Goal: Transaction & Acquisition: Purchase product/service

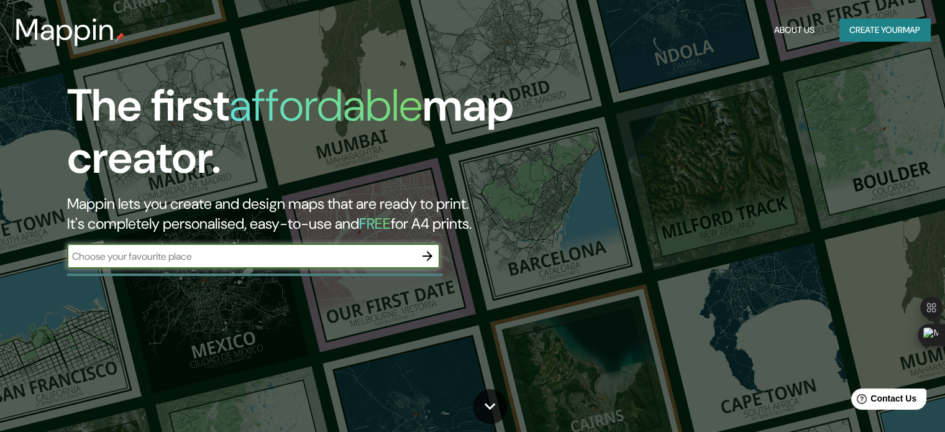
click at [319, 271] on div "The first affordable map creator. Mappin lets you create and design maps that a…" at bounding box center [303, 180] width 567 height 201
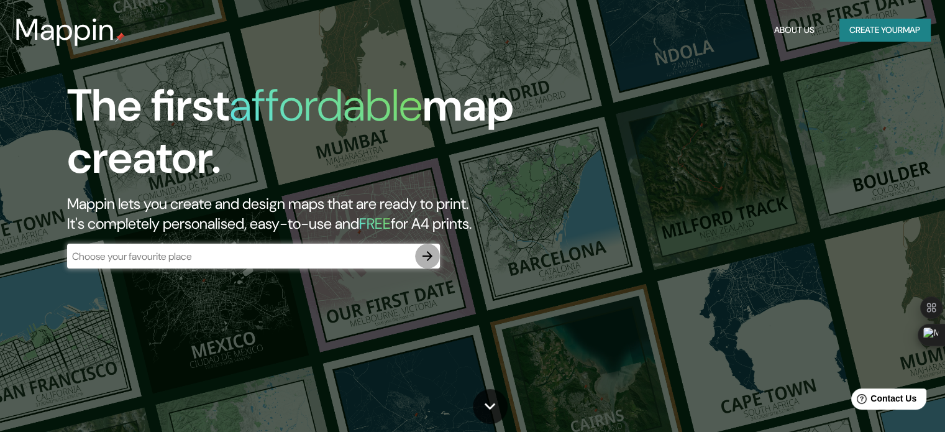
click at [424, 250] on icon "button" at bounding box center [427, 256] width 15 height 15
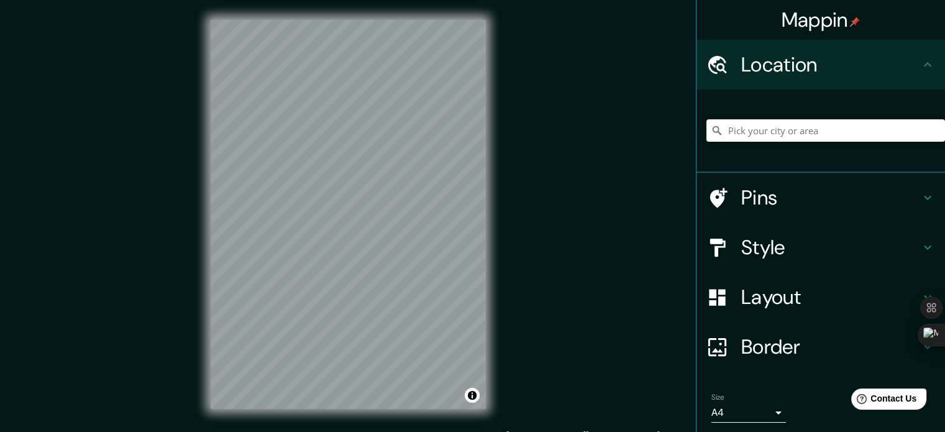
click at [748, 244] on h4 "Style" at bounding box center [830, 247] width 179 height 25
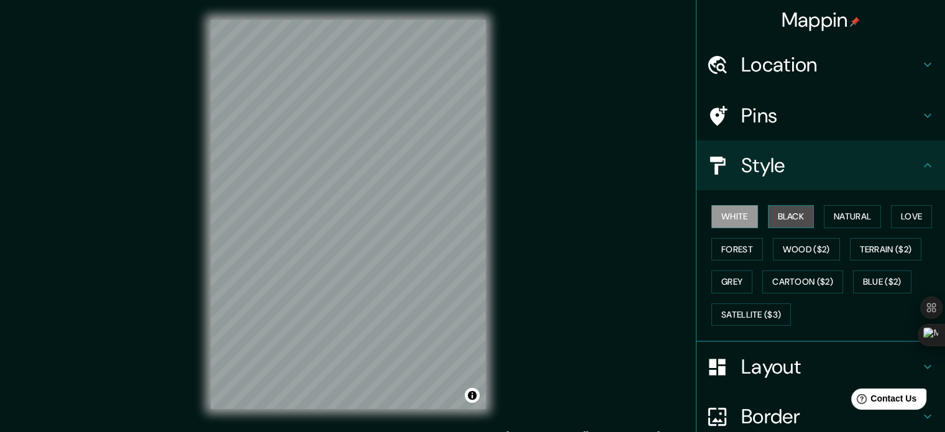
click at [780, 214] on button "Black" at bounding box center [791, 216] width 47 height 23
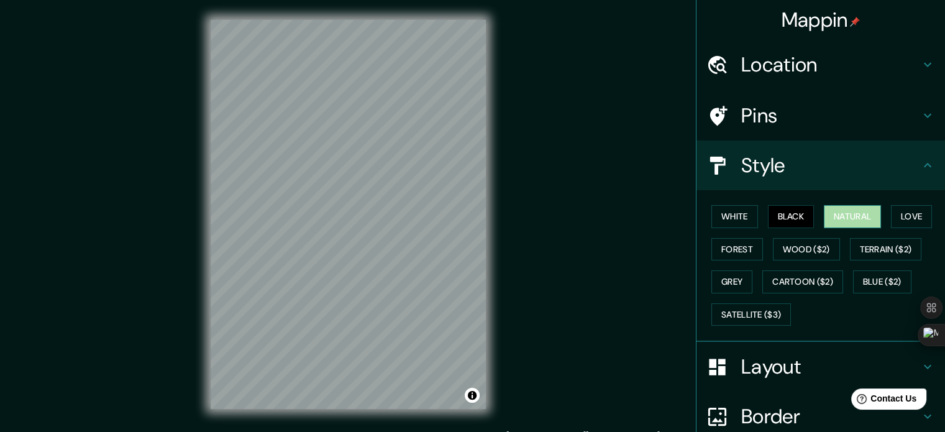
click at [837, 207] on button "Natural" at bounding box center [852, 216] width 57 height 23
click at [743, 250] on button "Forest" at bounding box center [738, 249] width 52 height 23
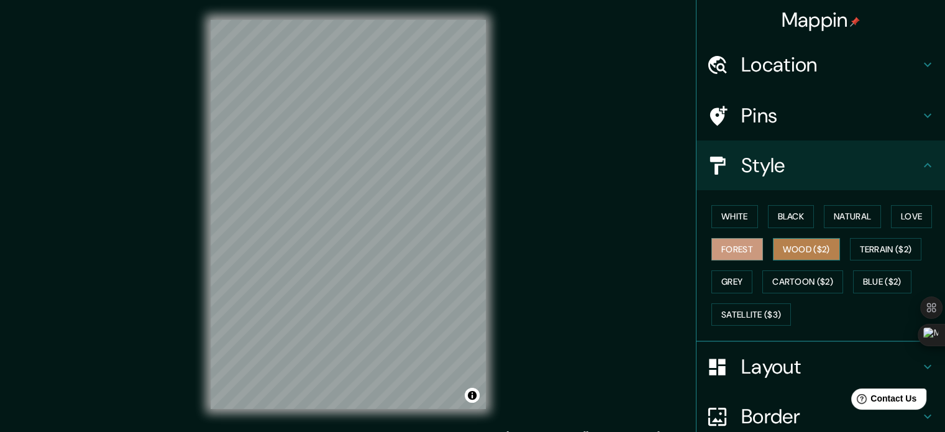
click at [784, 253] on button "Wood ($2)" at bounding box center [806, 249] width 67 height 23
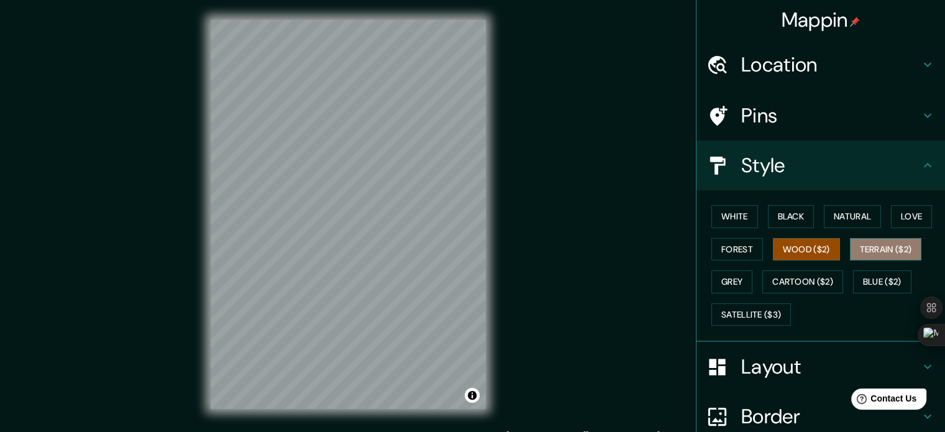
click at [858, 241] on button "Terrain ($2)" at bounding box center [886, 249] width 72 height 23
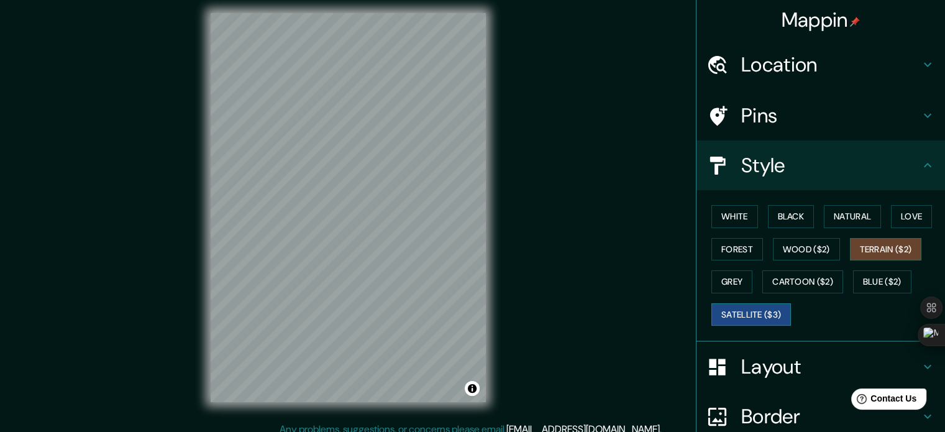
scroll to position [16, 0]
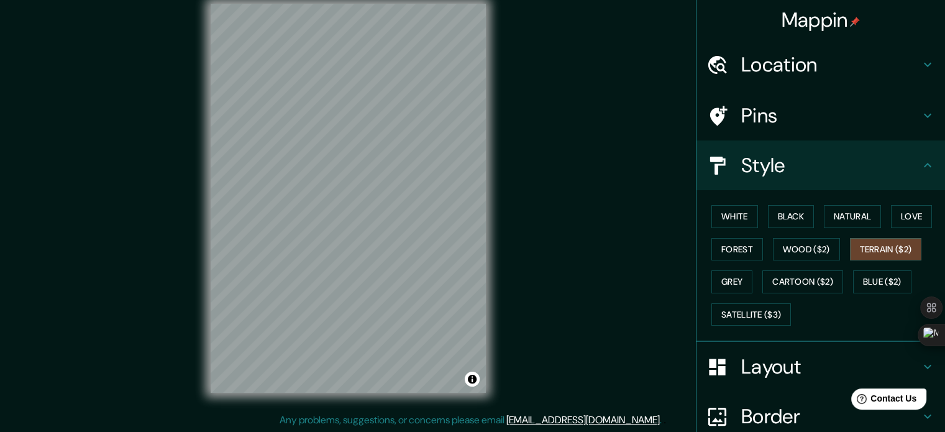
click at [745, 277] on div "White Black Natural Love Forest Wood ($2) Terrain ($2) Grey Cartoon ($2) Blue (…" at bounding box center [826, 265] width 239 height 131
click at [725, 287] on button "Grey" at bounding box center [732, 281] width 41 height 23
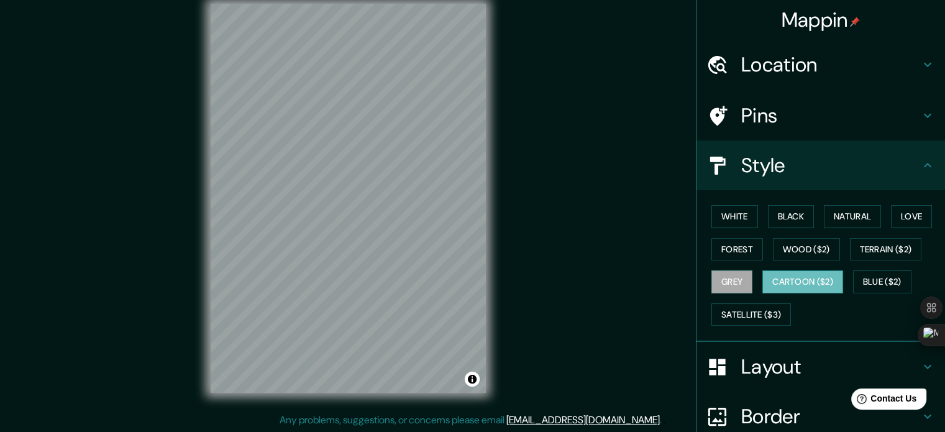
click at [775, 282] on button "Cartoon ($2)" at bounding box center [803, 281] width 81 height 23
click at [873, 280] on button "Blue ($2)" at bounding box center [882, 281] width 58 height 23
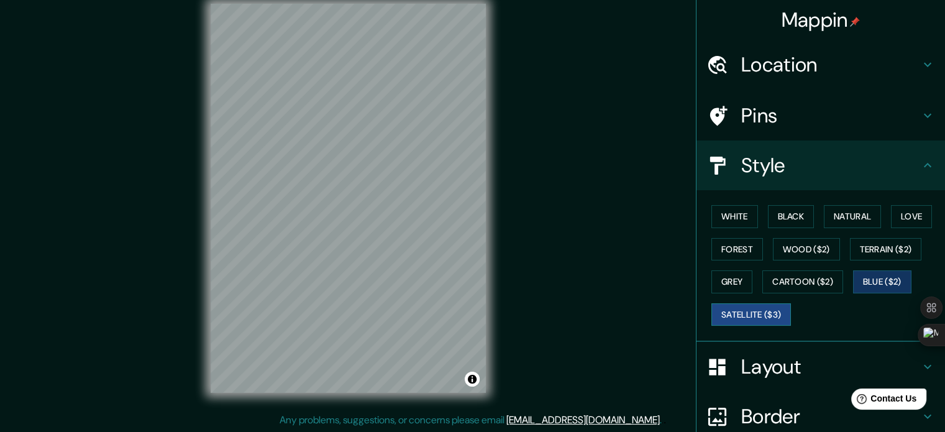
click at [738, 315] on button "Satellite ($3)" at bounding box center [752, 314] width 80 height 23
click at [786, 282] on button "Cartoon ($2)" at bounding box center [803, 281] width 81 height 23
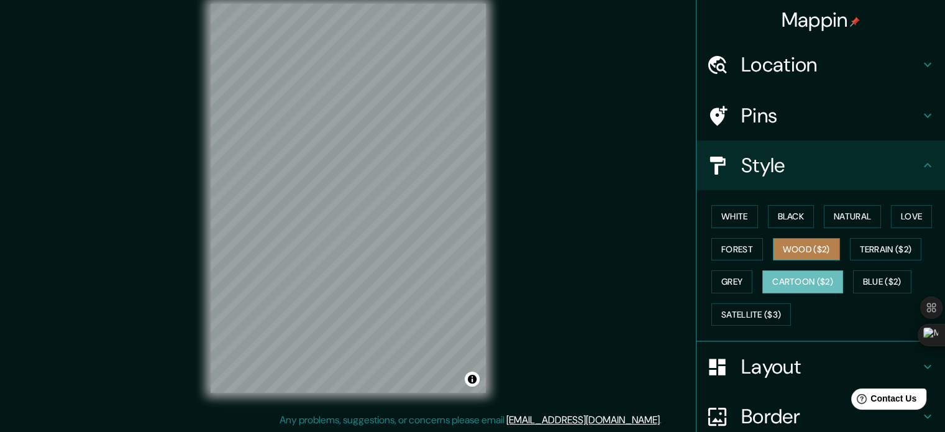
click at [787, 250] on button "Wood ($2)" at bounding box center [806, 249] width 67 height 23
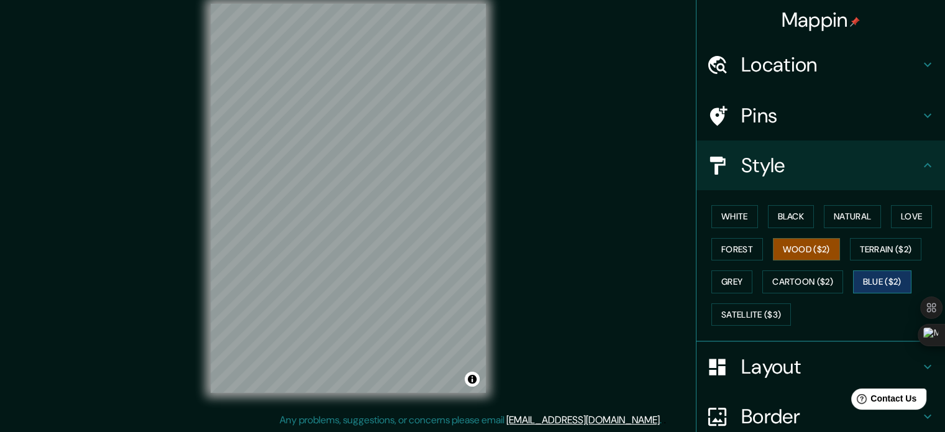
click at [874, 272] on button "Blue ($2)" at bounding box center [882, 281] width 58 height 23
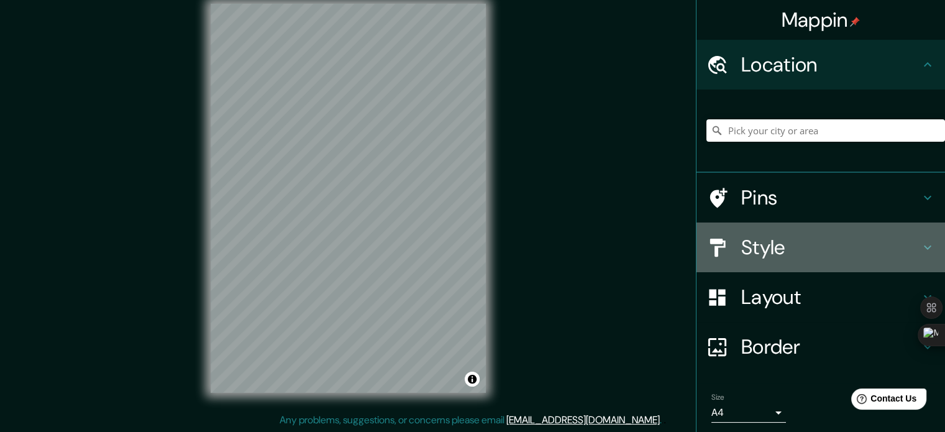
click at [755, 245] on h4 "Style" at bounding box center [830, 247] width 179 height 25
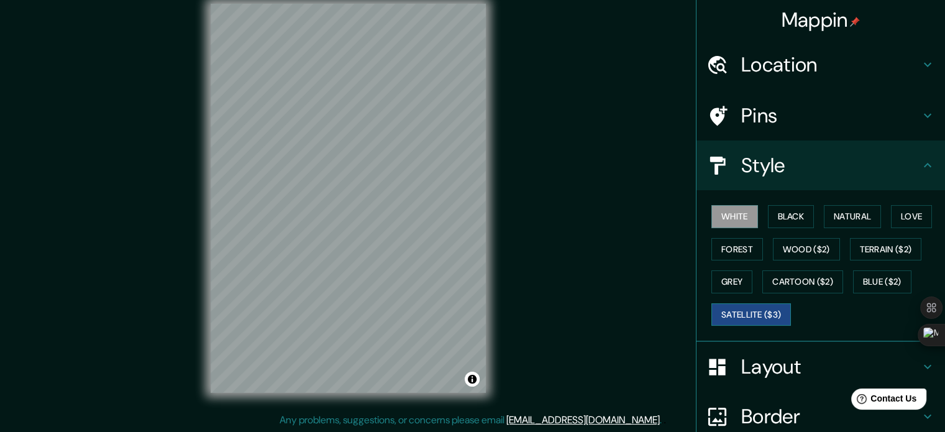
click at [740, 321] on button "Satellite ($3)" at bounding box center [752, 314] width 80 height 23
click at [467, 382] on button "Toggle attribution" at bounding box center [472, 379] width 15 height 15
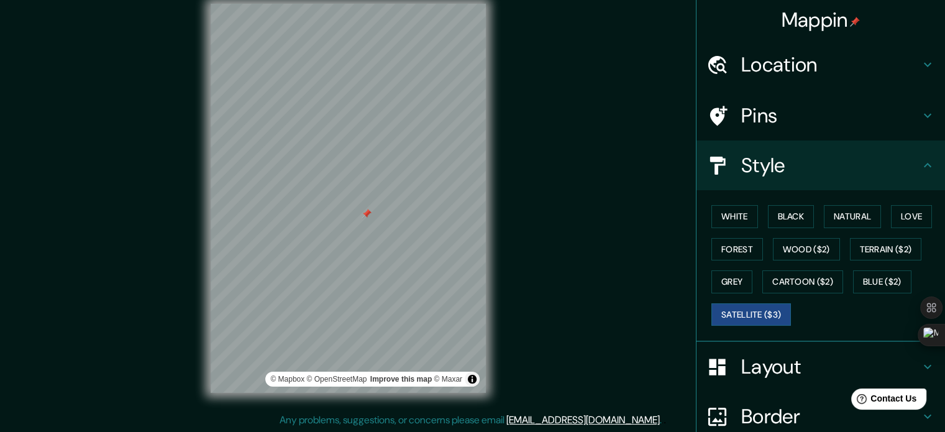
click at [532, 257] on div "Mappin Location Pins Style White Black Natural Love Forest Wood ($2) Terrain ($…" at bounding box center [472, 208] width 945 height 449
click at [783, 278] on button "Cartoon ($2)" at bounding box center [803, 281] width 81 height 23
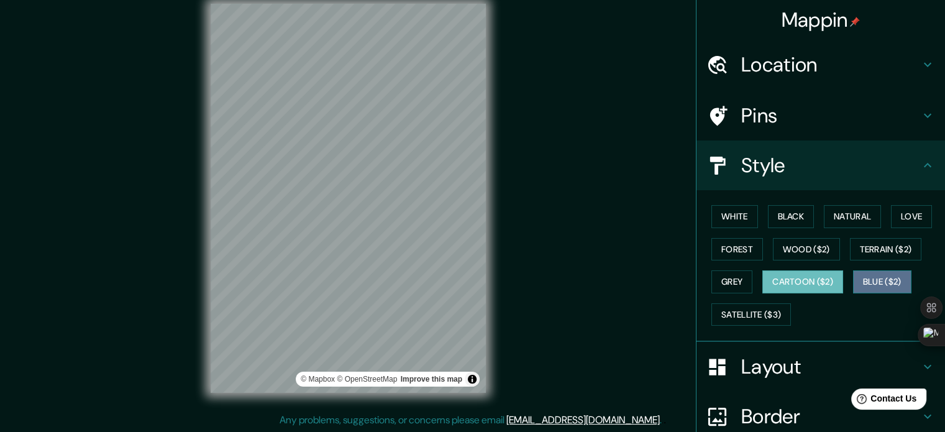
click at [899, 270] on button "Blue ($2)" at bounding box center [882, 281] width 58 height 23
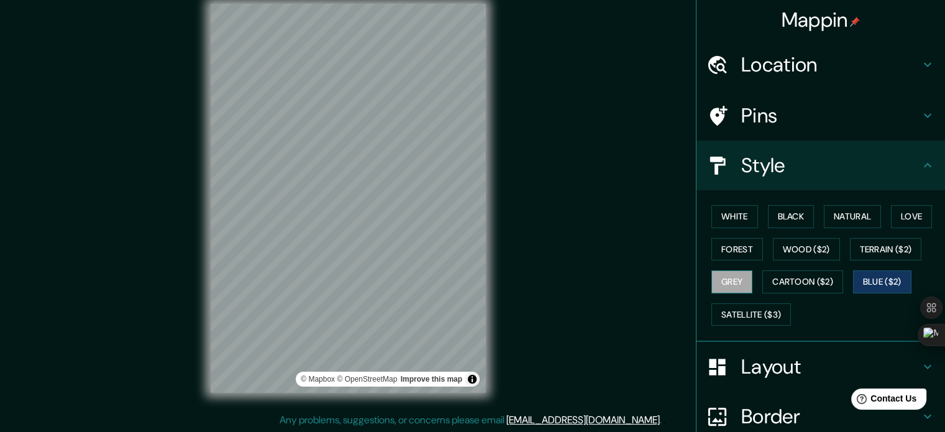
click at [714, 275] on button "Grey" at bounding box center [732, 281] width 41 height 23
click at [841, 242] on div "White Black Natural Love Forest Wood ($2) Terrain ($2) Grey Cartoon ($2) Blue (…" at bounding box center [826, 265] width 239 height 131
click at [850, 250] on button "Terrain ($2)" at bounding box center [886, 249] width 72 height 23
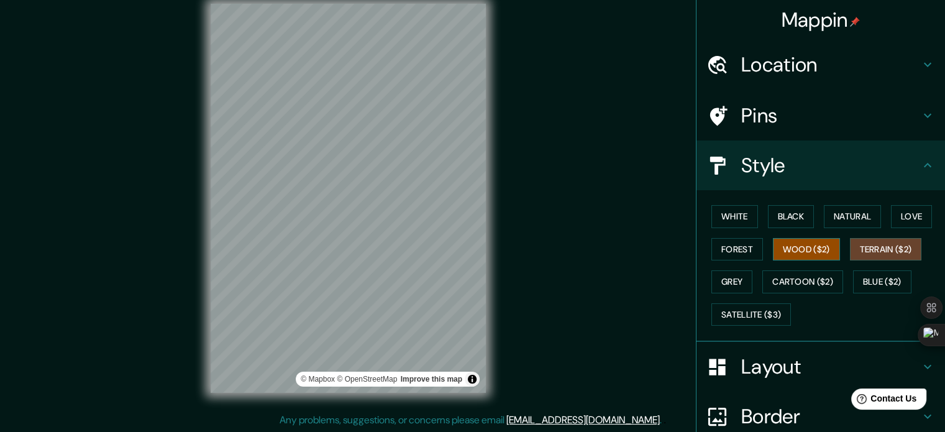
click at [785, 245] on button "Wood ($2)" at bounding box center [806, 249] width 67 height 23
click at [862, 245] on button "Terrain ($2)" at bounding box center [886, 249] width 72 height 23
click at [774, 247] on button "Wood ($2)" at bounding box center [806, 249] width 67 height 23
click at [734, 245] on button "Forest" at bounding box center [738, 249] width 52 height 23
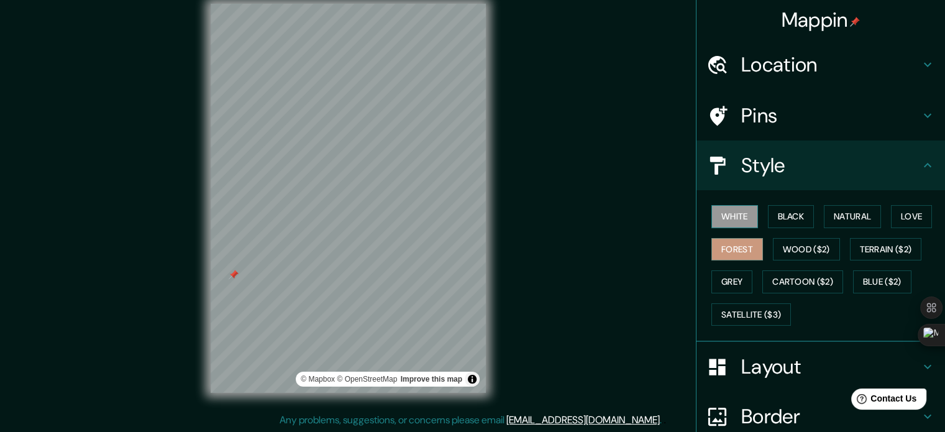
click at [732, 226] on button "White" at bounding box center [735, 216] width 47 height 23
click at [778, 223] on button "Black" at bounding box center [791, 216] width 47 height 23
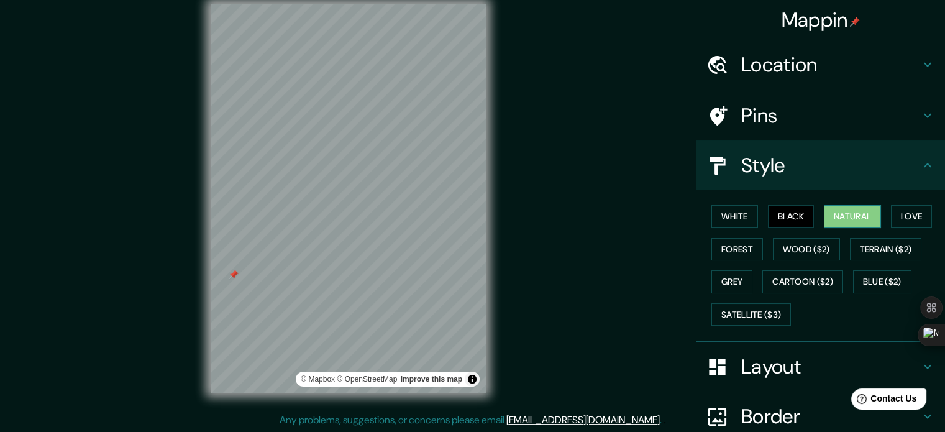
click at [826, 215] on button "Natural" at bounding box center [852, 216] width 57 height 23
click at [891, 219] on button "Love" at bounding box center [911, 216] width 41 height 23
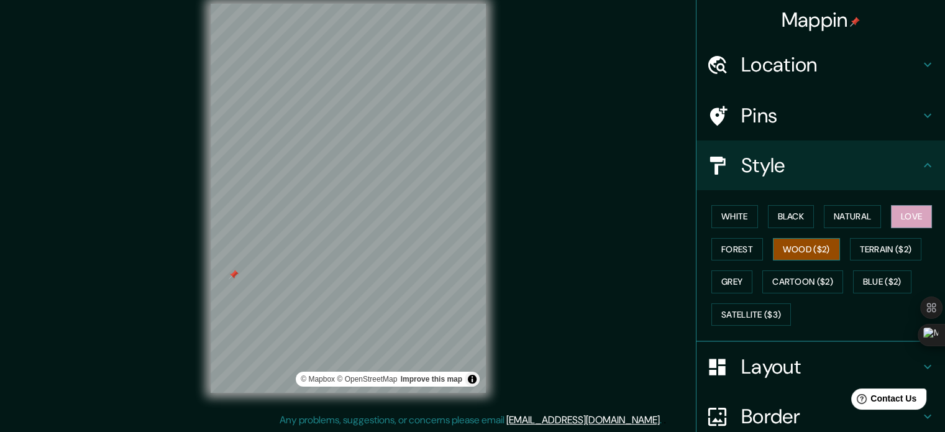
click at [806, 246] on button "Wood ($2)" at bounding box center [806, 249] width 67 height 23
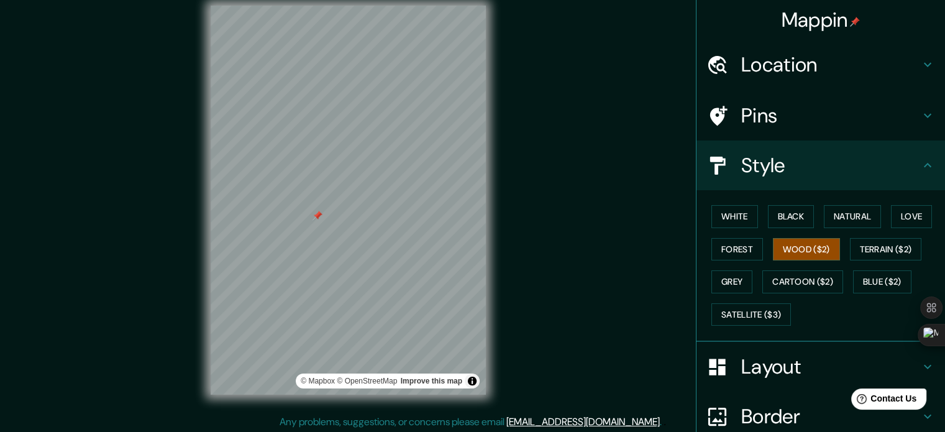
scroll to position [13, 0]
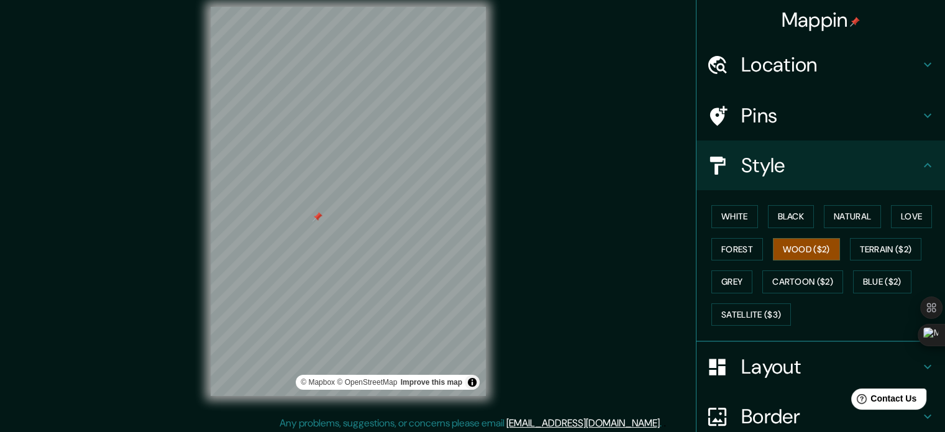
click at [776, 356] on h4 "Layout" at bounding box center [830, 366] width 179 height 25
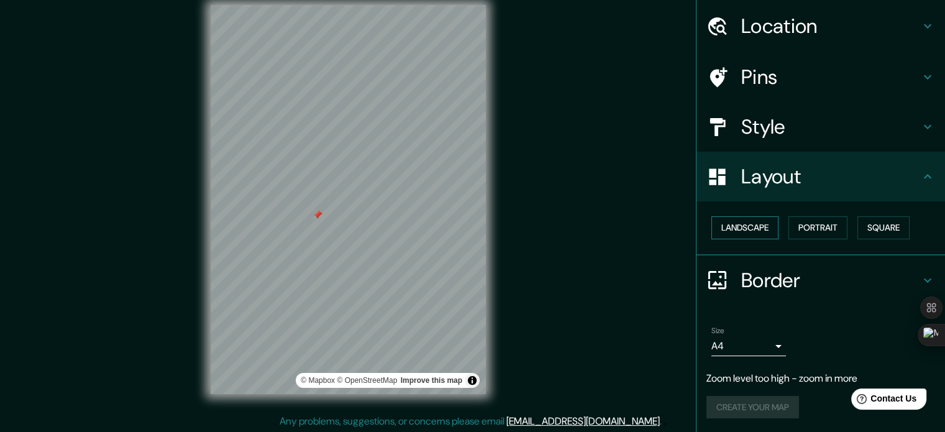
scroll to position [16, 0]
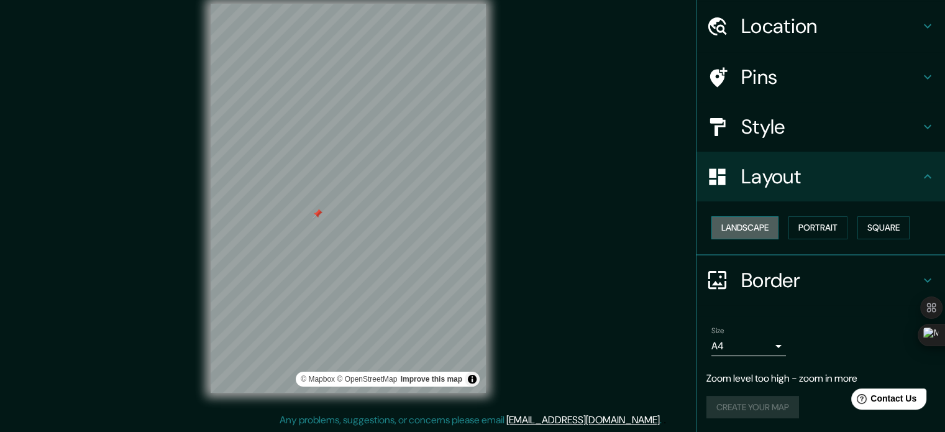
click at [748, 222] on button "Landscape" at bounding box center [745, 227] width 67 height 23
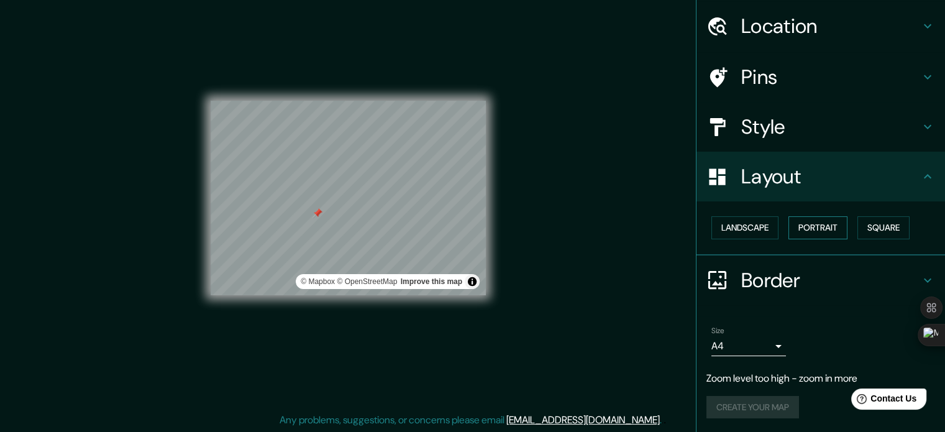
click at [816, 221] on button "Portrait" at bounding box center [818, 227] width 59 height 23
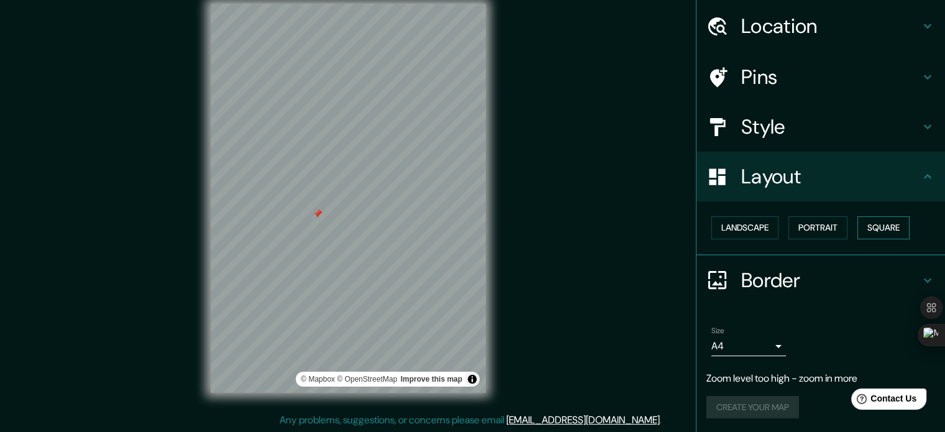
click at [879, 225] on button "Square" at bounding box center [884, 227] width 52 height 23
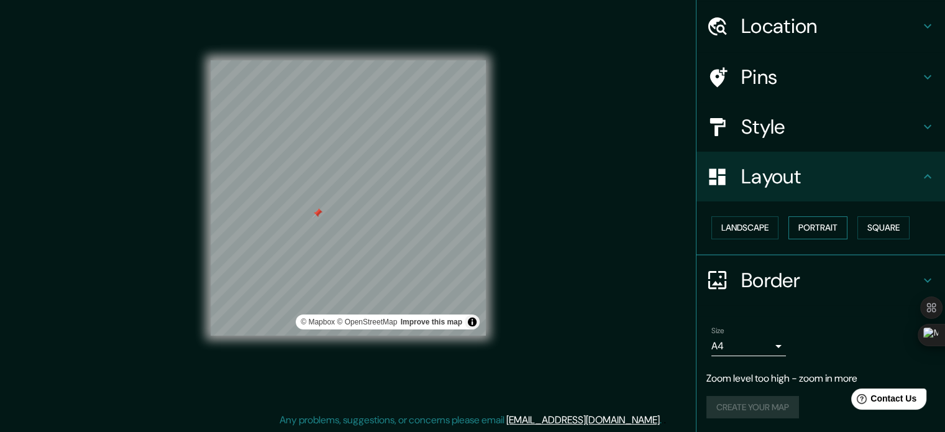
click at [810, 227] on button "Portrait" at bounding box center [818, 227] width 59 height 23
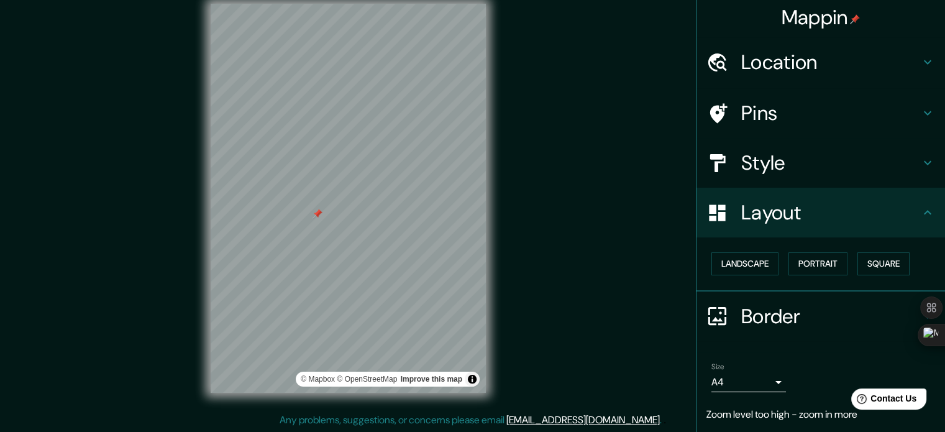
scroll to position [0, 0]
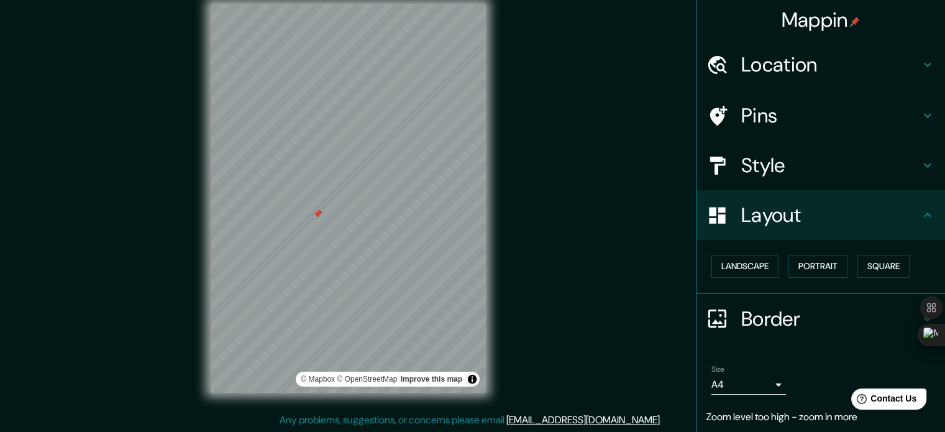
click at [759, 119] on h4 "Pins" at bounding box center [830, 115] width 179 height 25
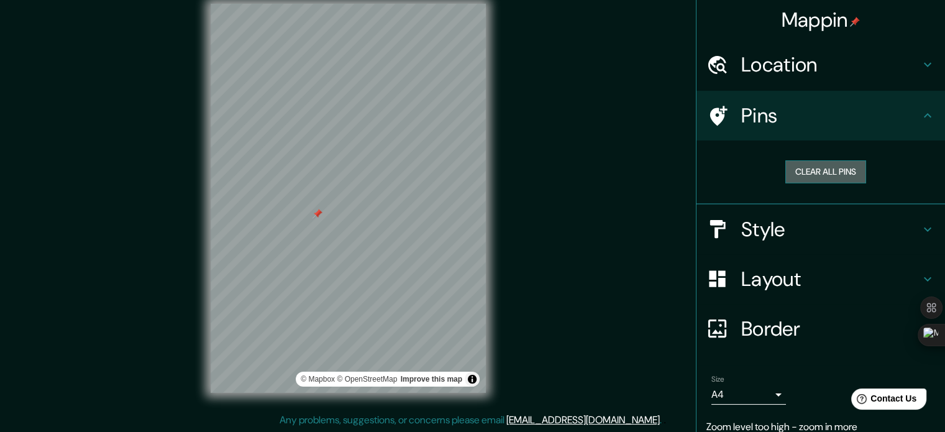
click at [798, 166] on button "Clear all pins" at bounding box center [826, 171] width 81 height 23
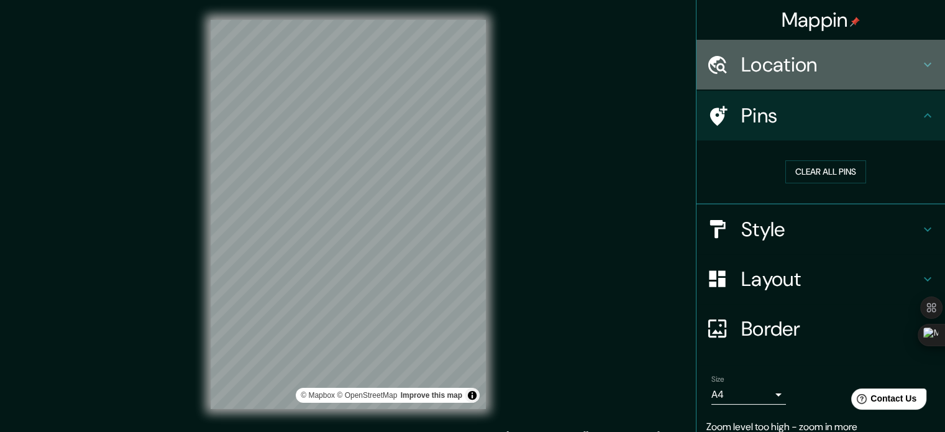
click at [757, 68] on h4 "Location" at bounding box center [830, 64] width 179 height 25
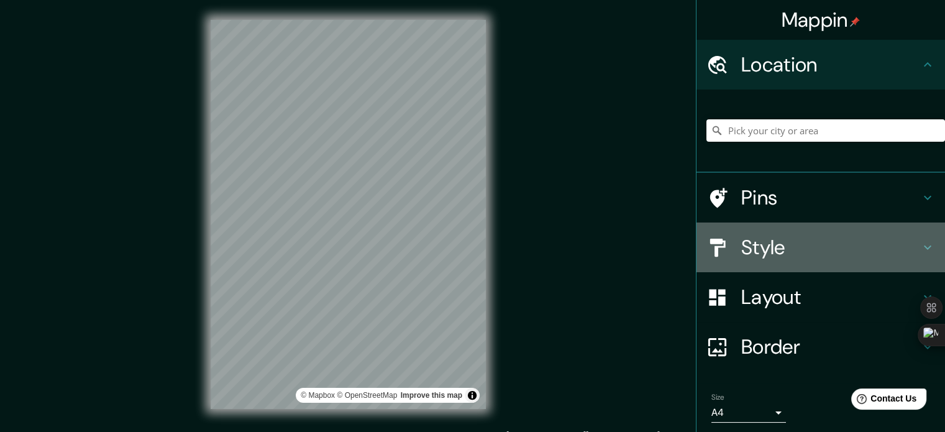
click at [758, 240] on h4 "Style" at bounding box center [830, 247] width 179 height 25
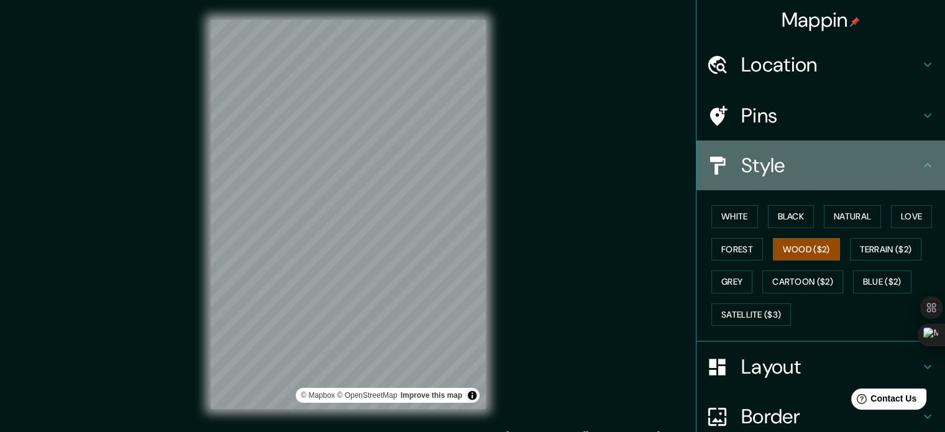
drag, startPoint x: 858, startPoint y: 151, endPoint x: 841, endPoint y: 93, distance: 60.8
click at [858, 150] on div "Style" at bounding box center [821, 165] width 249 height 50
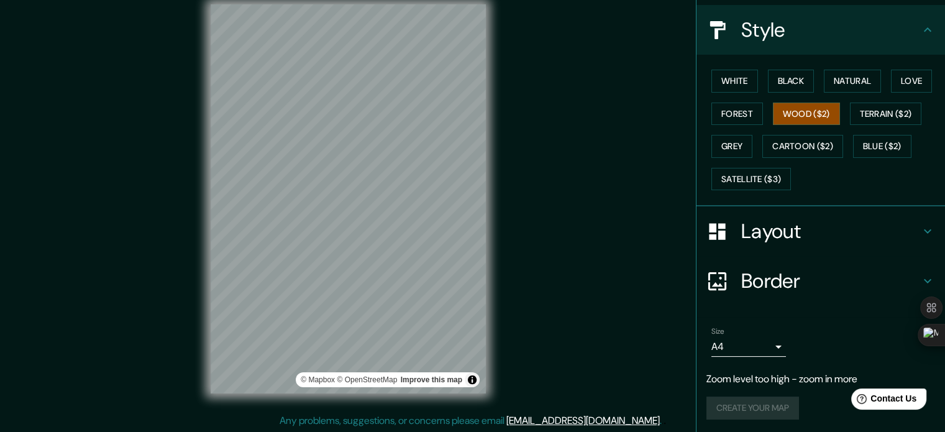
scroll to position [16, 0]
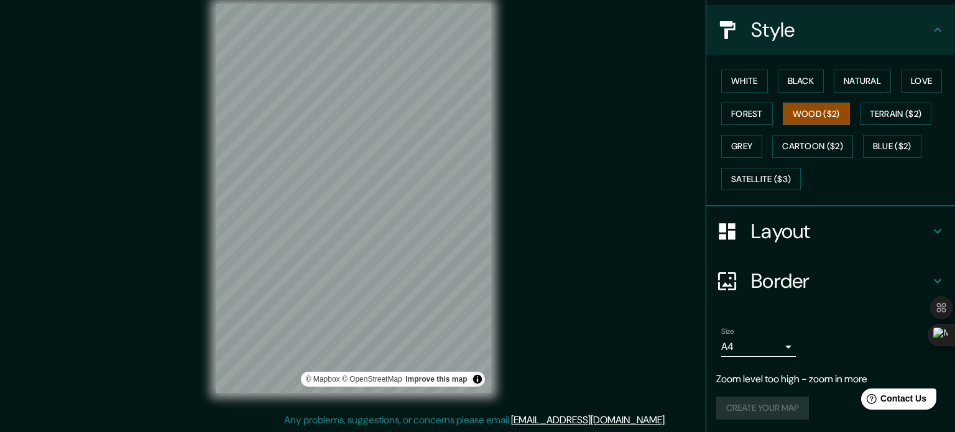
click at [759, 352] on body "Mappin Location Pins Style White Black Natural Love Forest Wood ($2) Terrain ($…" at bounding box center [477, 200] width 955 height 432
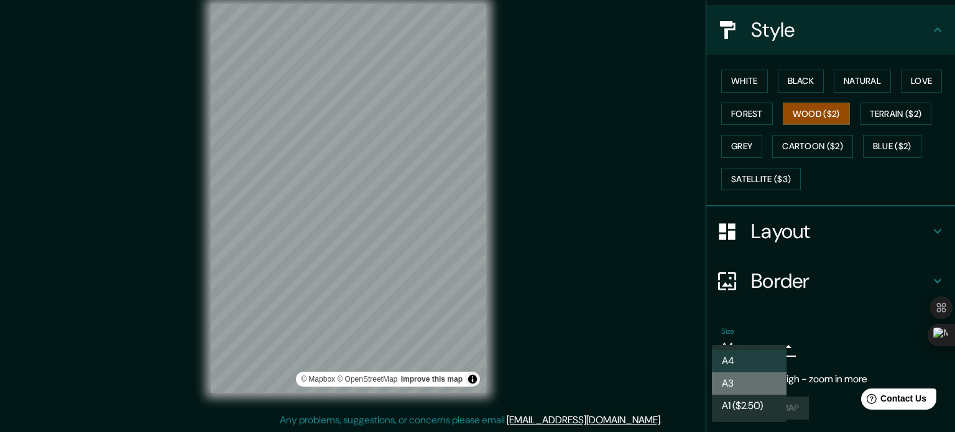
click at [748, 393] on li "A3" at bounding box center [749, 383] width 75 height 22
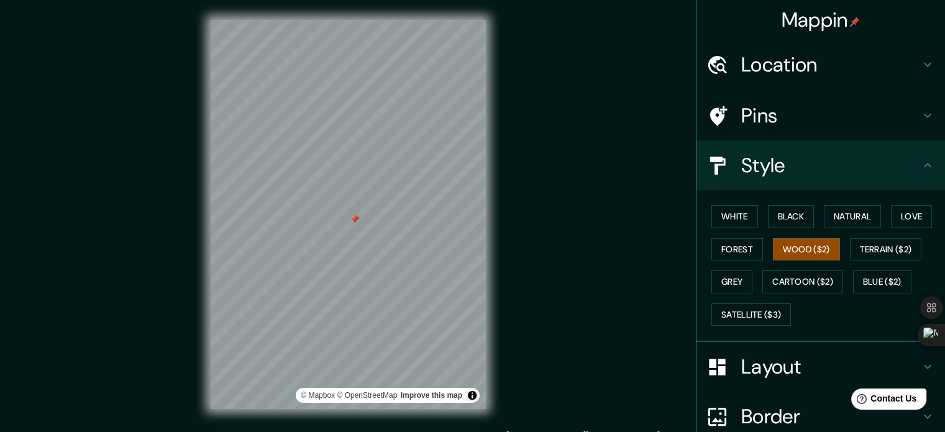
scroll to position [0, 0]
click at [793, 138] on div "Pins" at bounding box center [821, 116] width 249 height 50
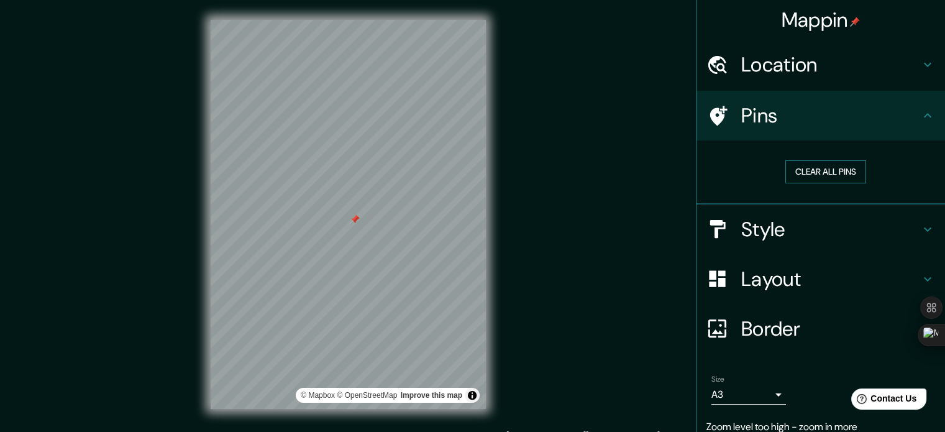
click at [800, 167] on button "Clear all pins" at bounding box center [826, 171] width 81 height 23
click at [799, 167] on button "Clear all pins" at bounding box center [826, 171] width 81 height 23
click at [781, 214] on div "Style" at bounding box center [821, 229] width 249 height 50
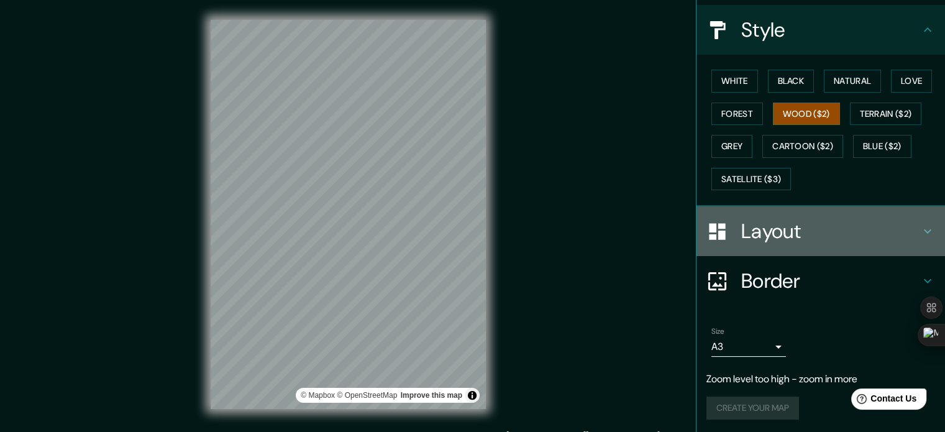
click at [794, 211] on div "Layout" at bounding box center [821, 231] width 249 height 50
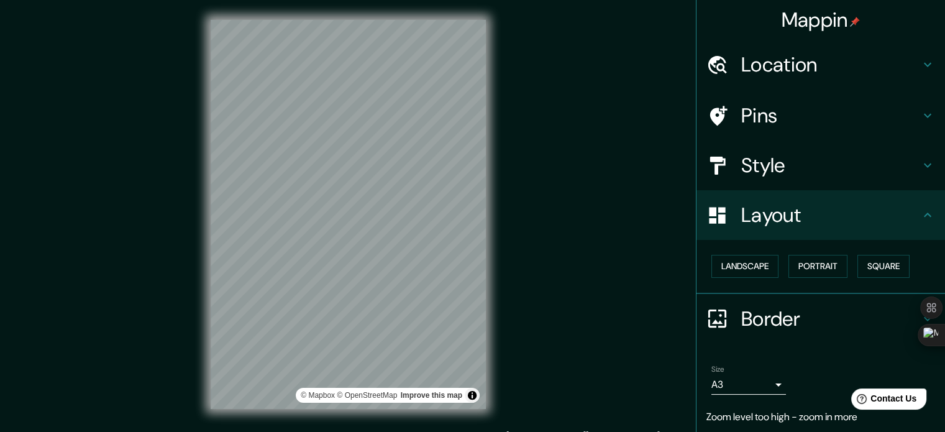
click at [828, 62] on h4 "Location" at bounding box center [830, 64] width 179 height 25
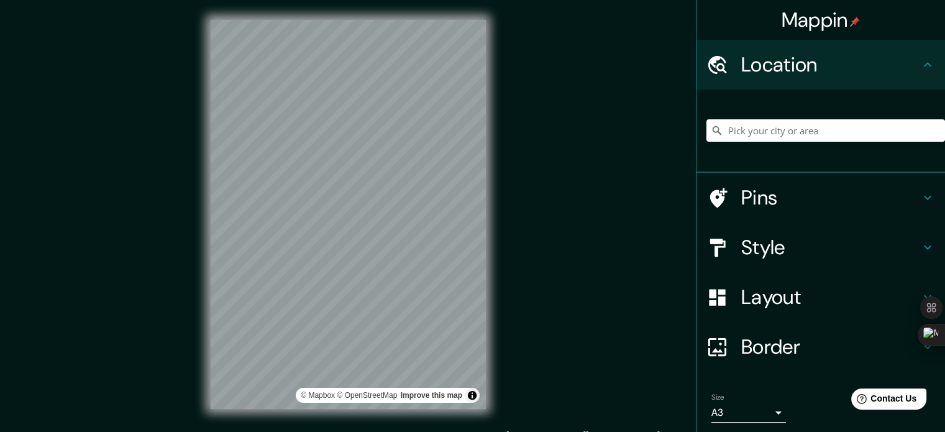
click at [803, 241] on h4 "Style" at bounding box center [830, 247] width 179 height 25
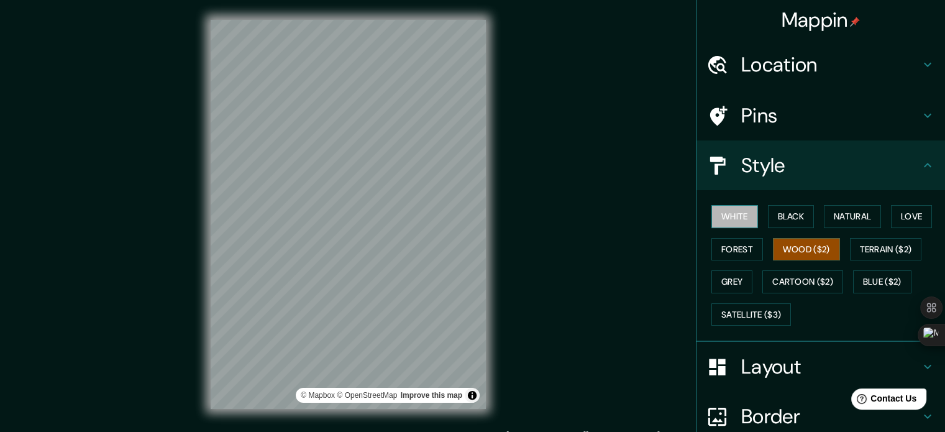
click at [731, 216] on button "White" at bounding box center [735, 216] width 47 height 23
click at [726, 248] on button "Forest" at bounding box center [738, 249] width 52 height 23
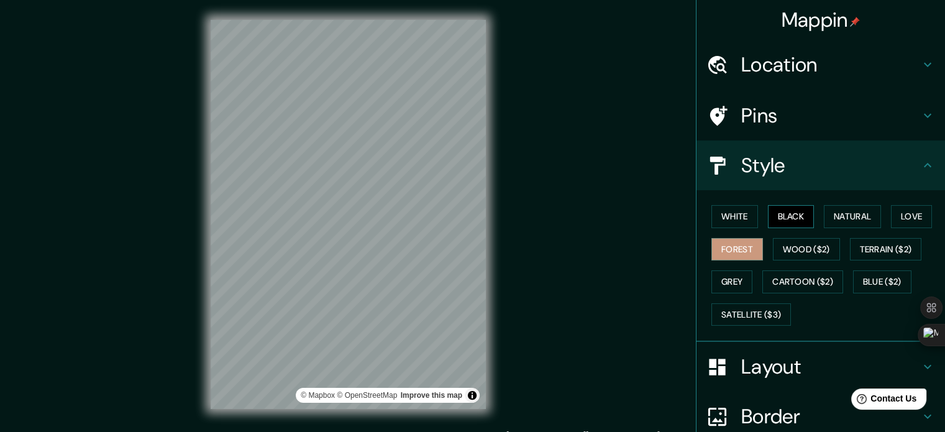
click at [776, 218] on button "Black" at bounding box center [791, 216] width 47 height 23
drag, startPoint x: 836, startPoint y: 223, endPoint x: 871, endPoint y: 223, distance: 34.8
click at [837, 223] on button "Natural" at bounding box center [852, 216] width 57 height 23
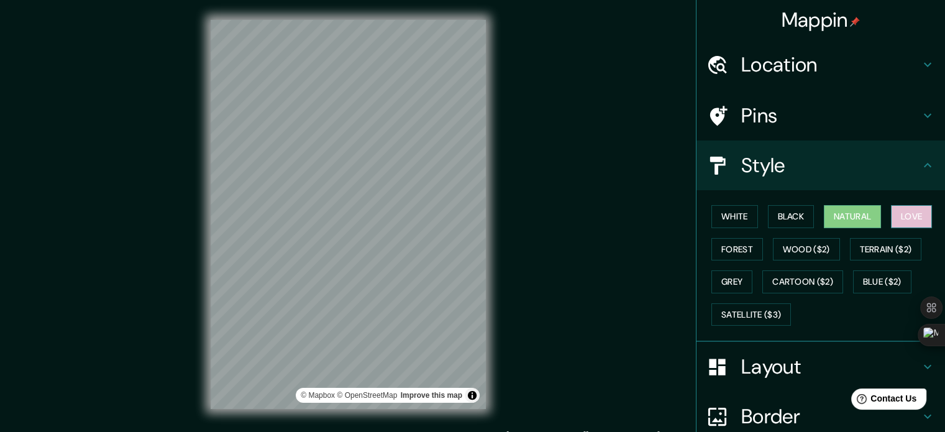
click at [891, 218] on button "Love" at bounding box center [911, 216] width 41 height 23
click at [869, 249] on button "Terrain ($2)" at bounding box center [886, 249] width 72 height 23
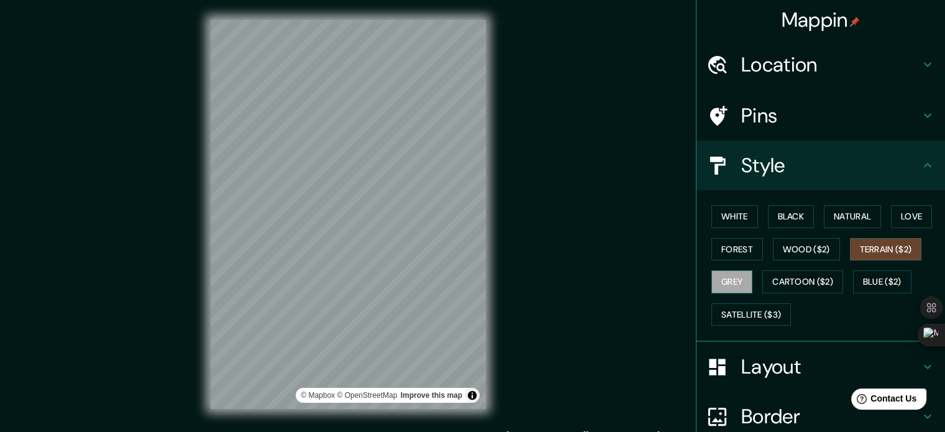
click at [743, 273] on button "Grey" at bounding box center [732, 281] width 41 height 23
click at [770, 287] on button "Cartoon ($2)" at bounding box center [803, 281] width 81 height 23
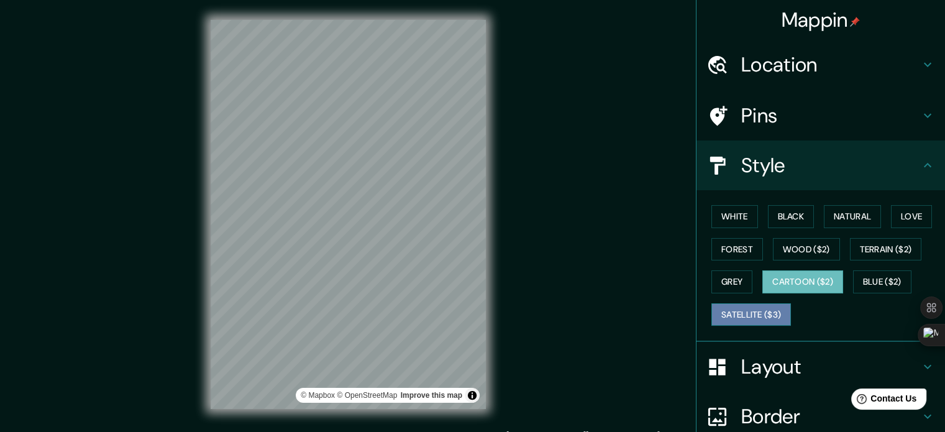
click at [746, 311] on button "Satellite ($3)" at bounding box center [752, 314] width 80 height 23
click at [791, 283] on button "Cartoon ($2)" at bounding box center [803, 281] width 81 height 23
click at [862, 280] on button "Blue ($2)" at bounding box center [882, 281] width 58 height 23
